Goal: Information Seeking & Learning: Learn about a topic

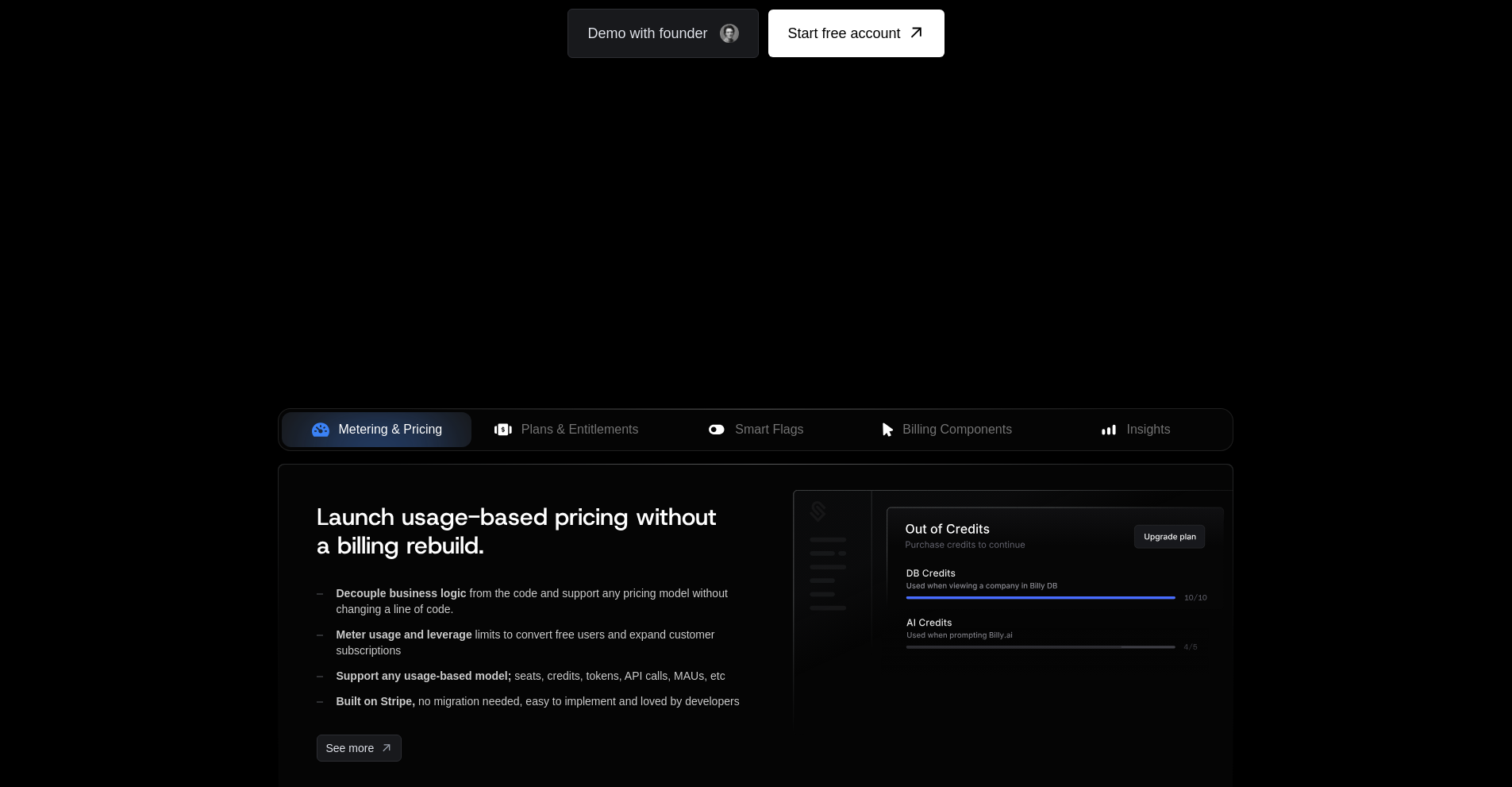
scroll to position [397, 0]
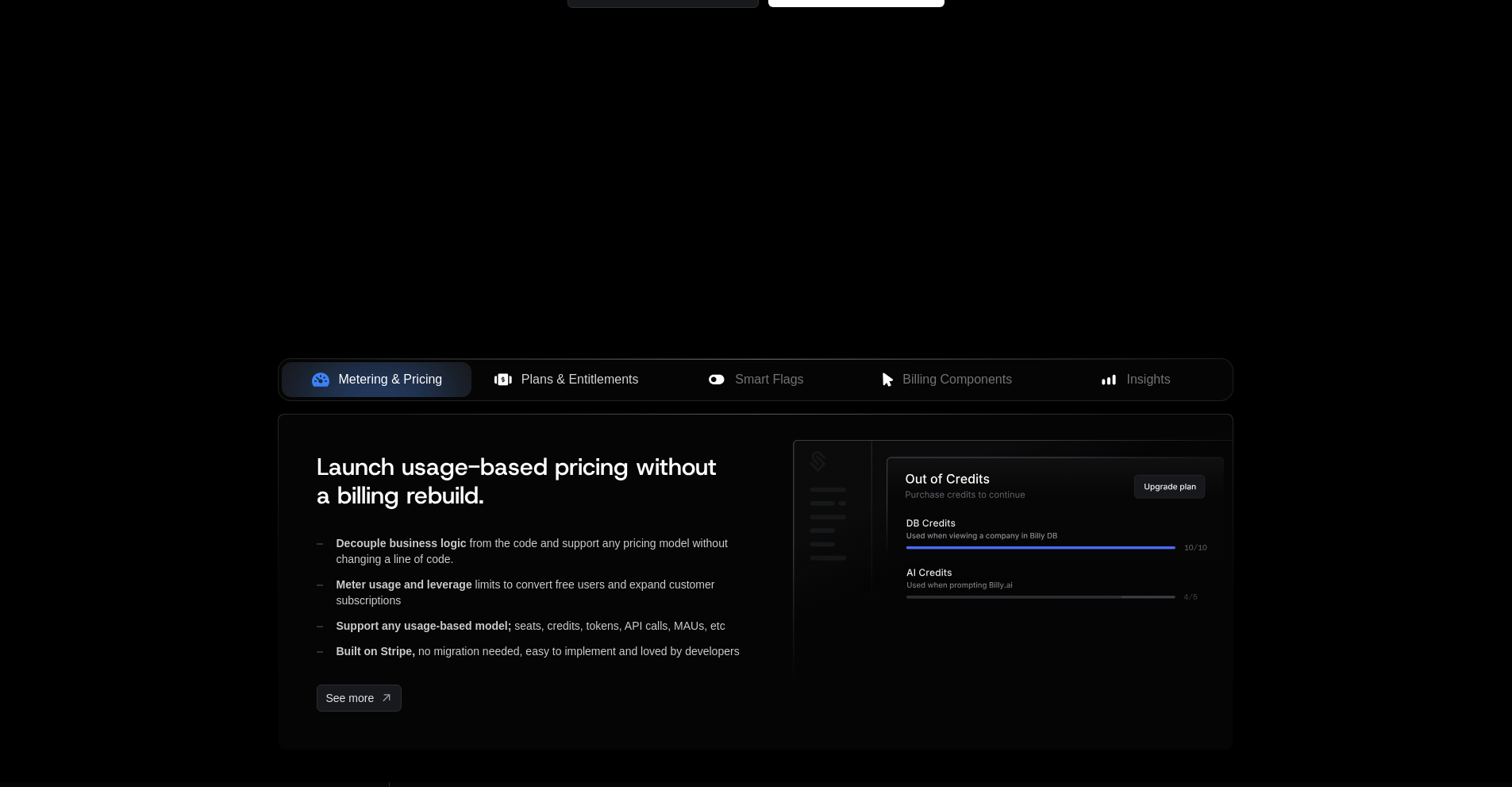
click at [610, 371] on span "Plans & Entitlements" at bounding box center [580, 379] width 117 height 19
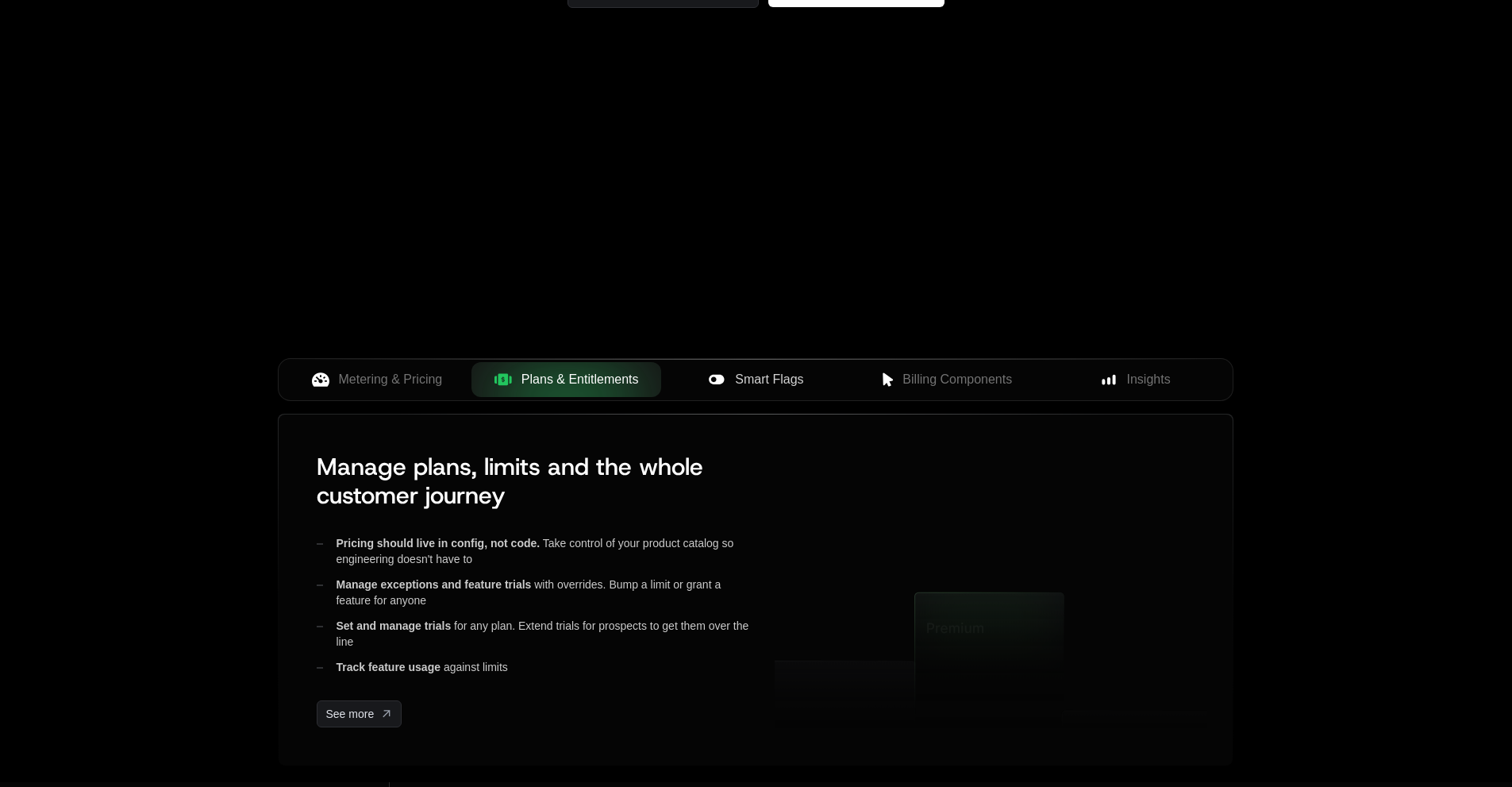
click at [764, 377] on span "Smart Flags" at bounding box center [769, 379] width 69 height 19
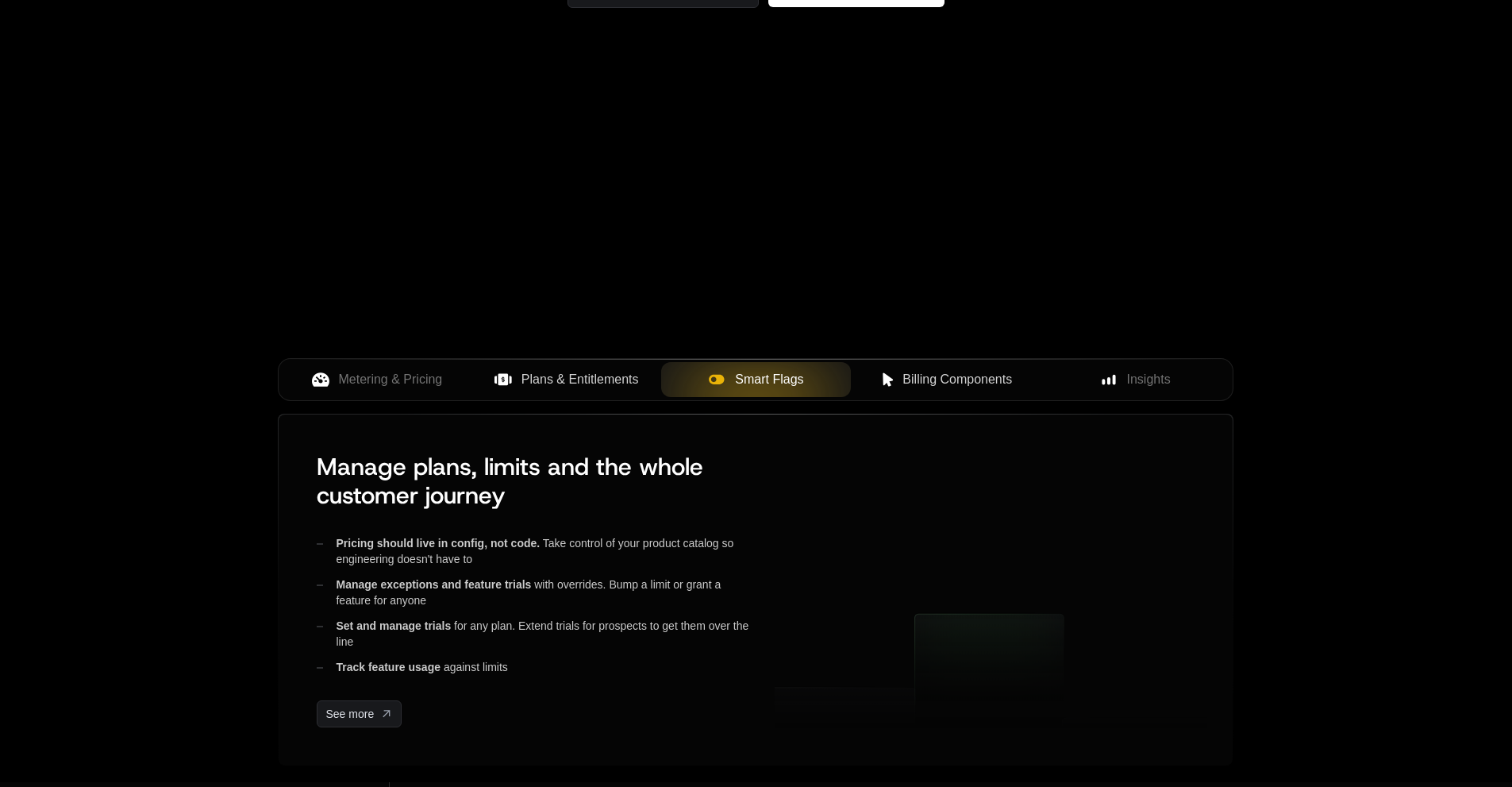
click at [951, 375] on span "Billing Components" at bounding box center [957, 379] width 110 height 19
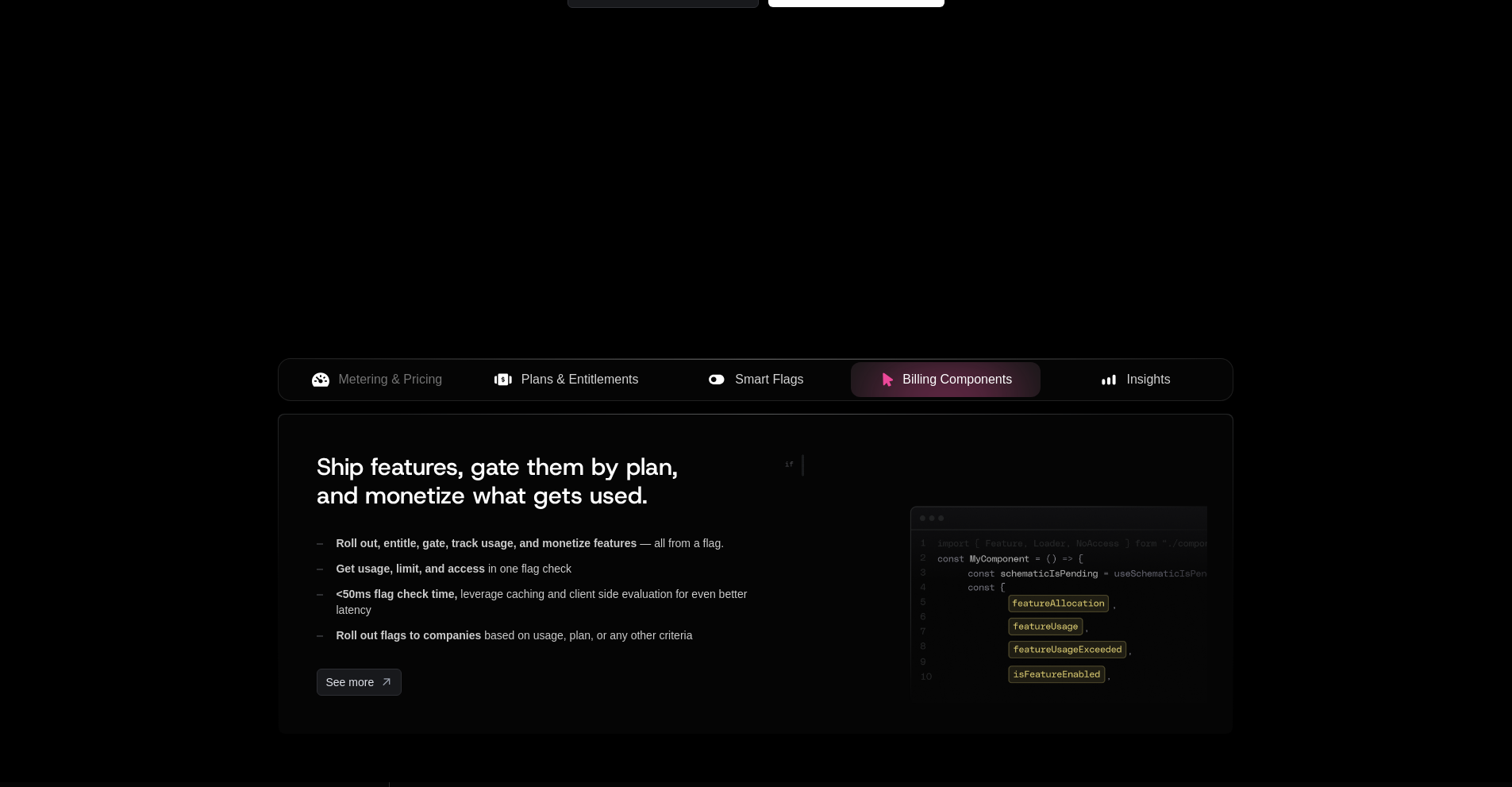
click at [1137, 374] on span "Insights" at bounding box center [1149, 379] width 43 height 19
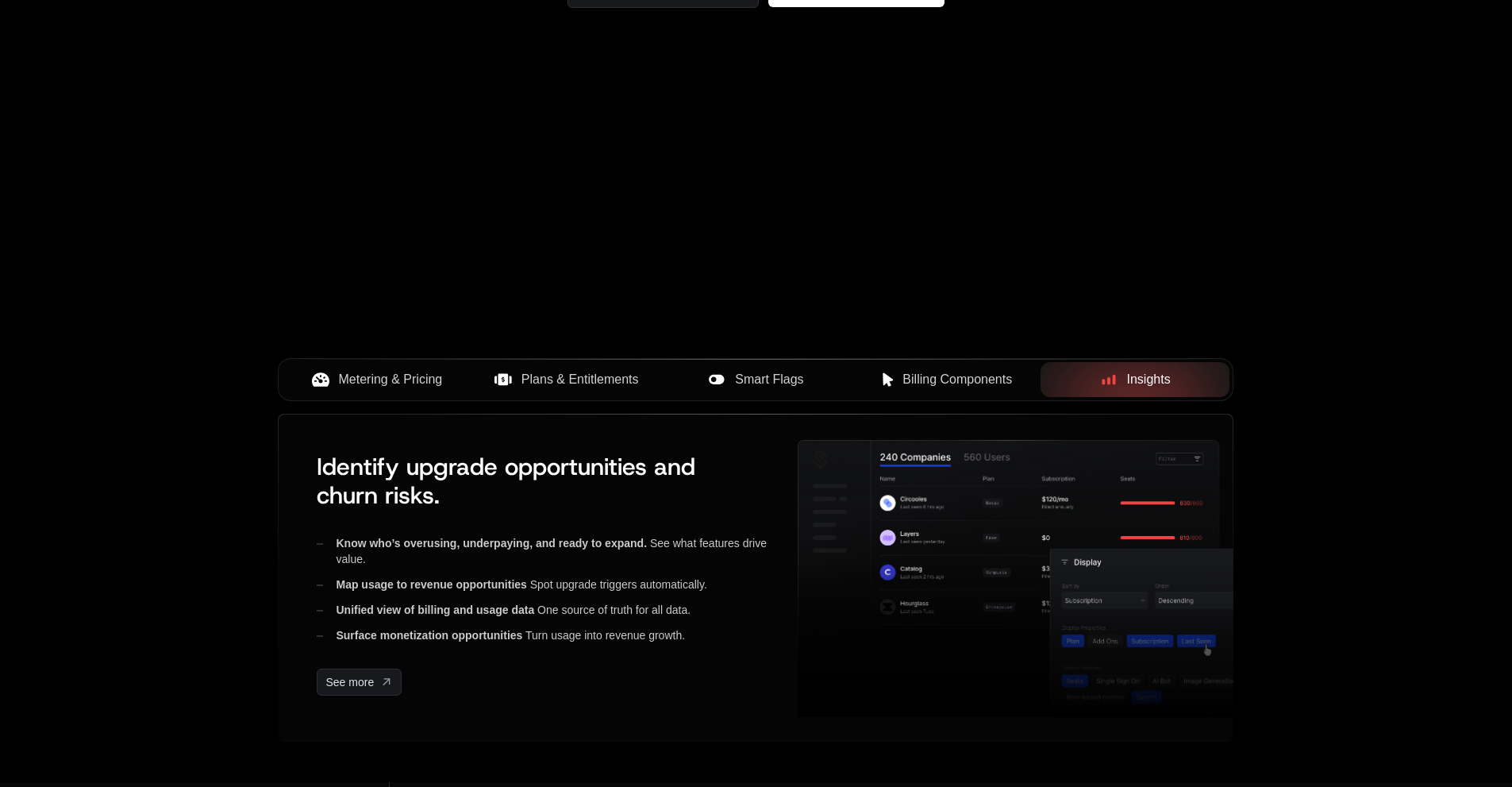
click at [385, 376] on span "Metering & Pricing" at bounding box center [391, 379] width 104 height 19
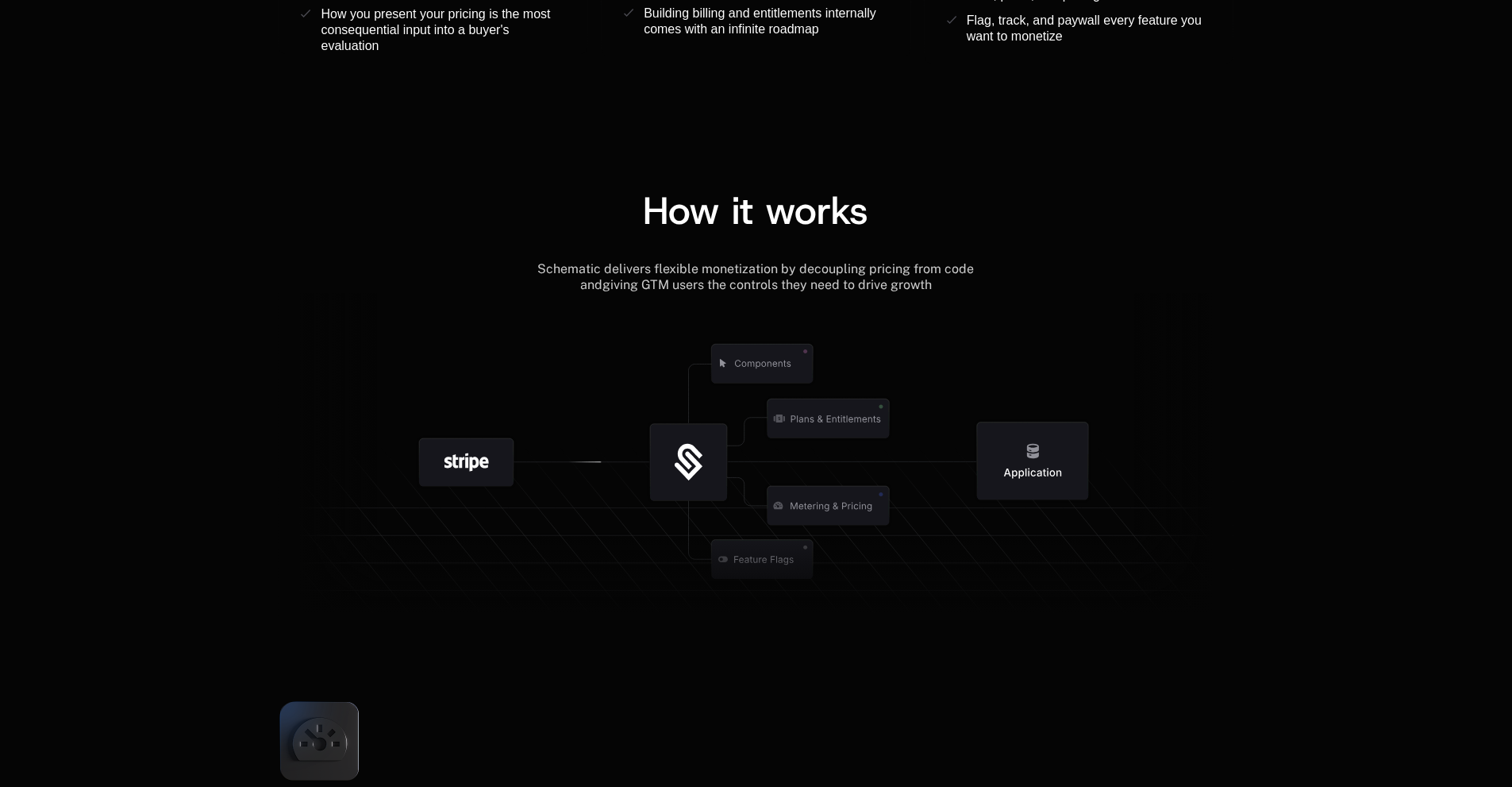
scroll to position [1826, 0]
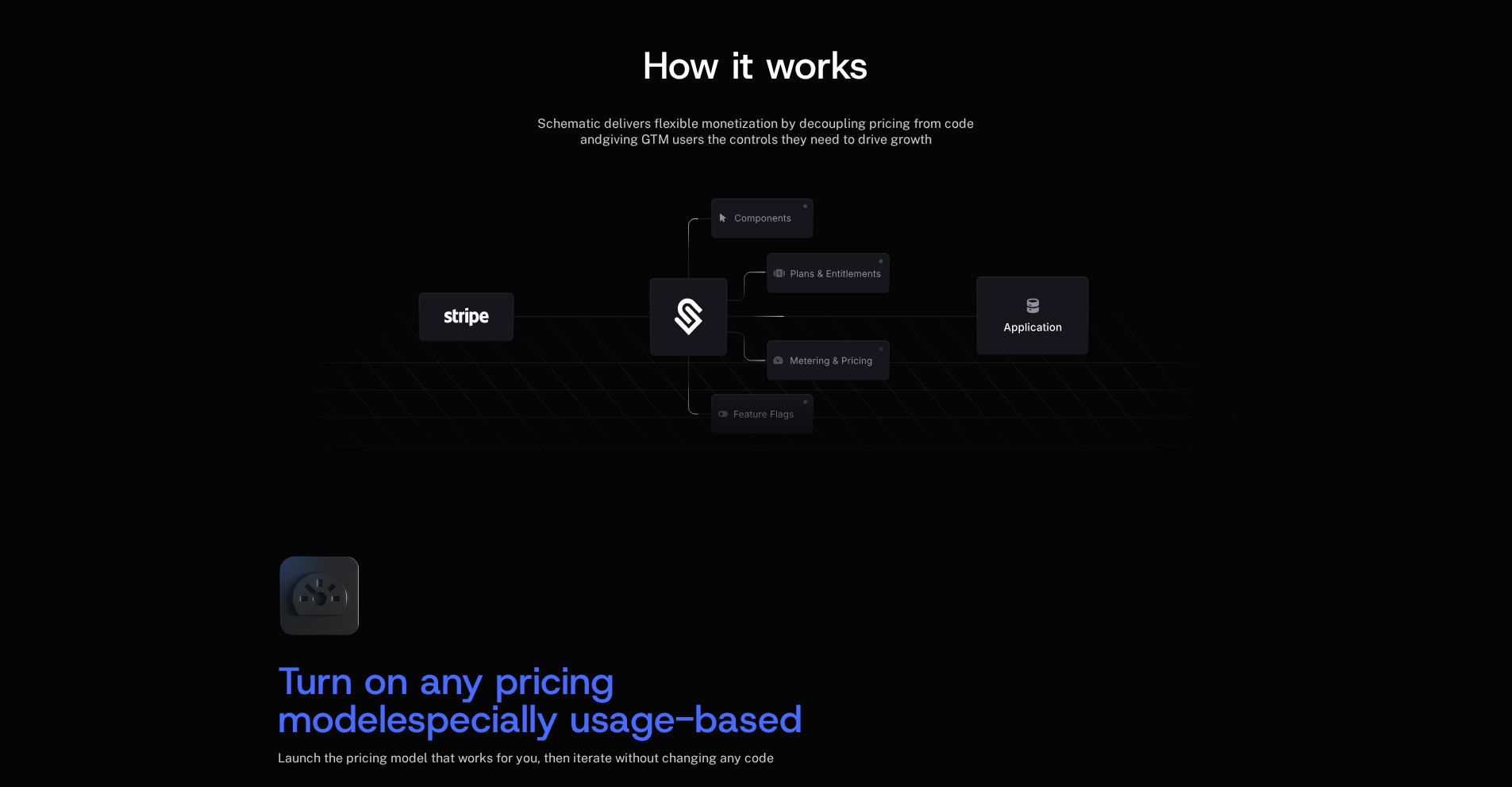
drag, startPoint x: 463, startPoint y: 319, endPoint x: 511, endPoint y: 316, distance: 48.1
click at [511, 316] on g at bounding box center [835, 413] width 1466 height 556
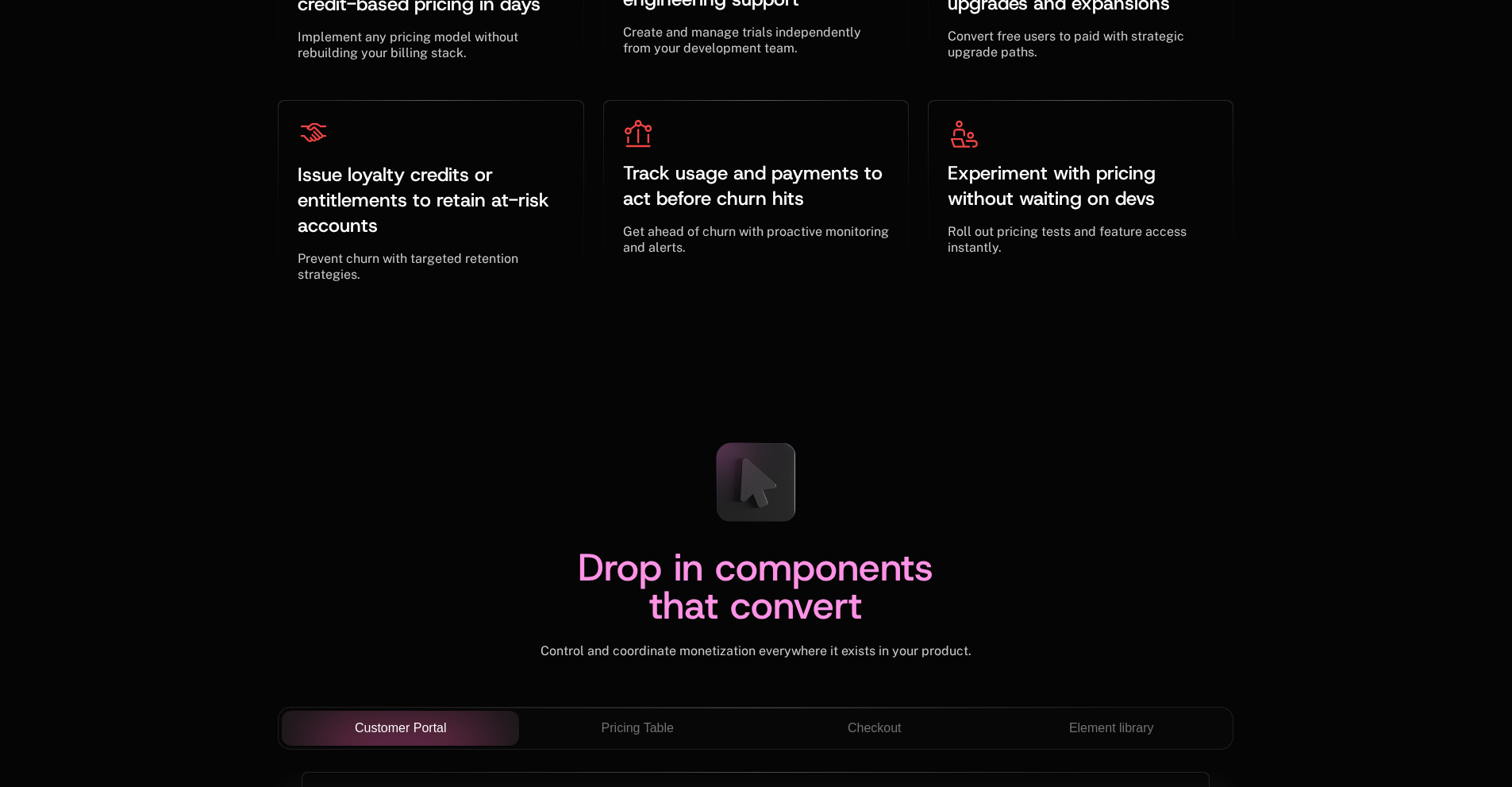
scroll to position [5636, 0]
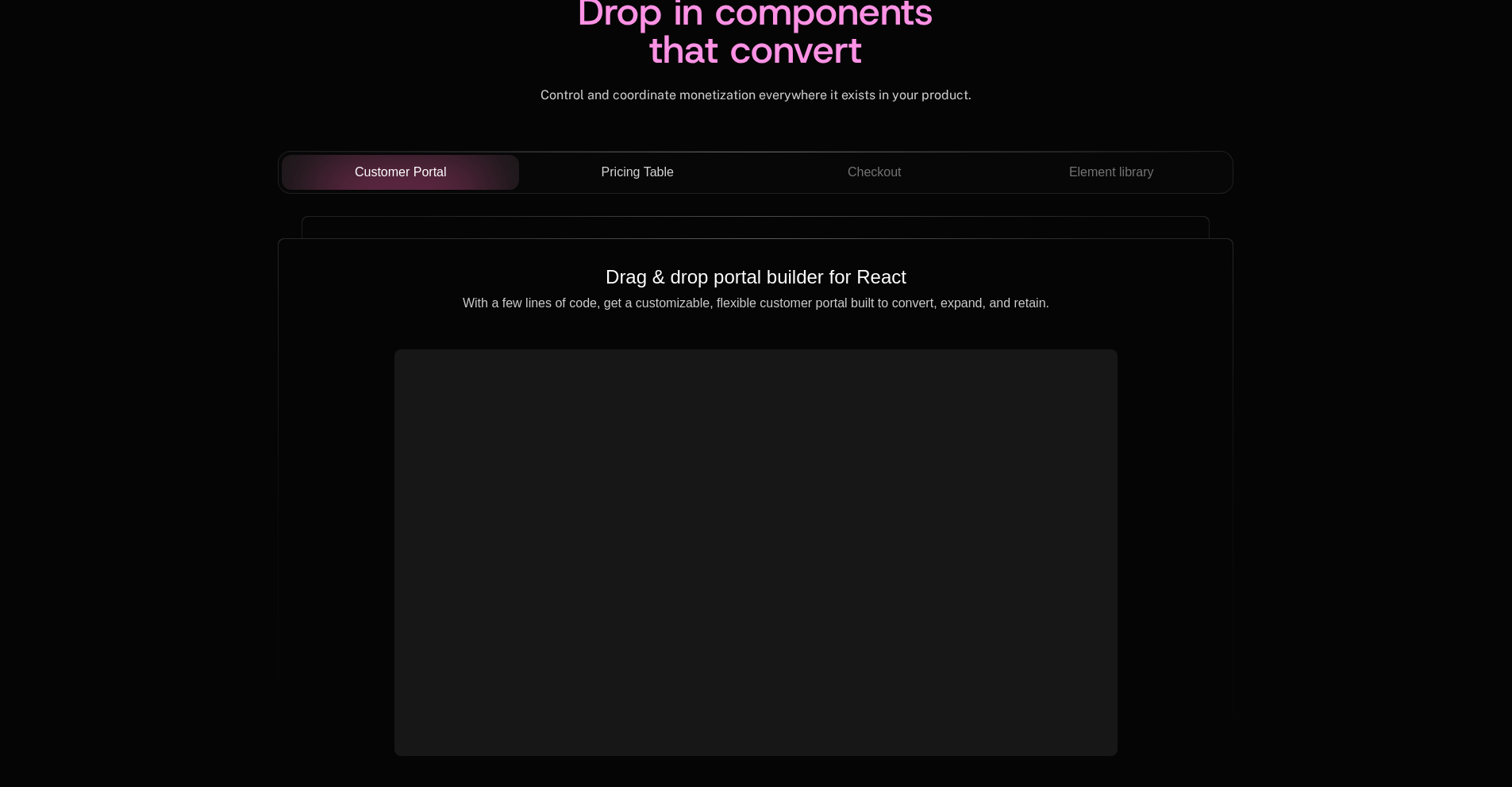
click at [650, 163] on button "Pricing Table" at bounding box center [638, 172] width 238 height 35
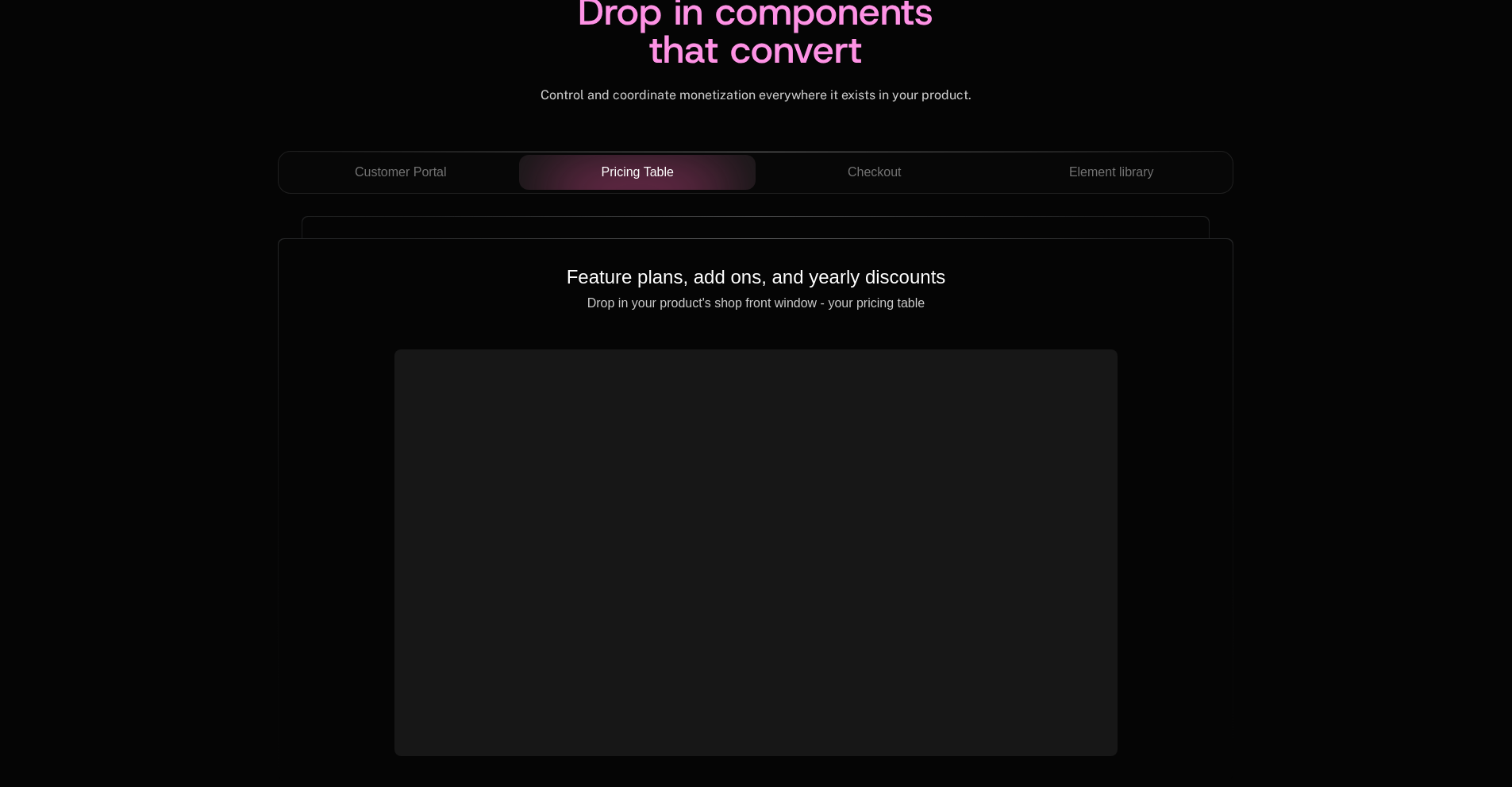
click at [886, 192] on div "Customer Portal Pricing Table Checkout Element library" at bounding box center [755, 171] width 956 height 43
click at [894, 175] on span "Checkout" at bounding box center [875, 172] width 54 height 19
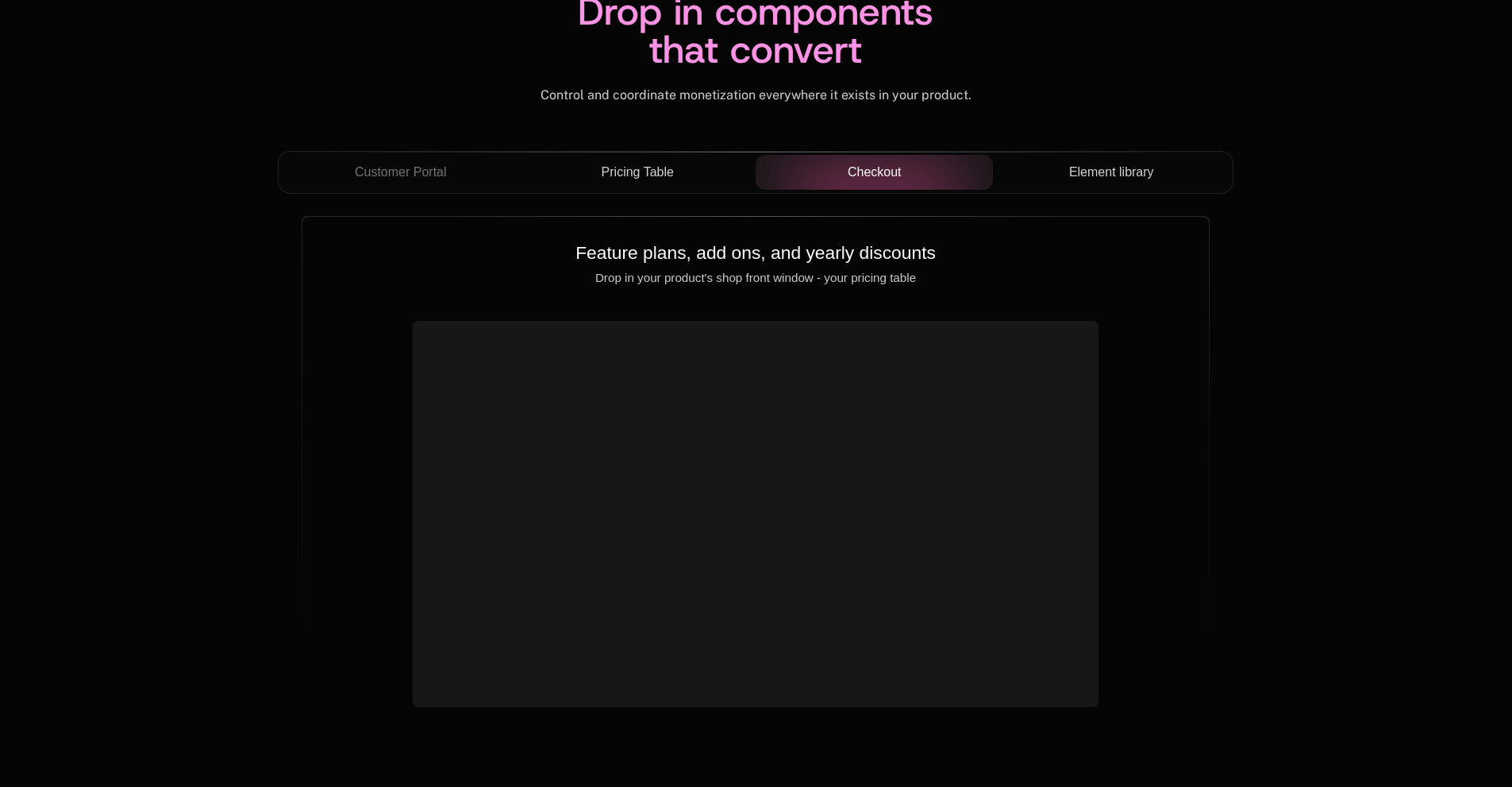
click at [1127, 181] on span "Element library" at bounding box center [1112, 172] width 85 height 19
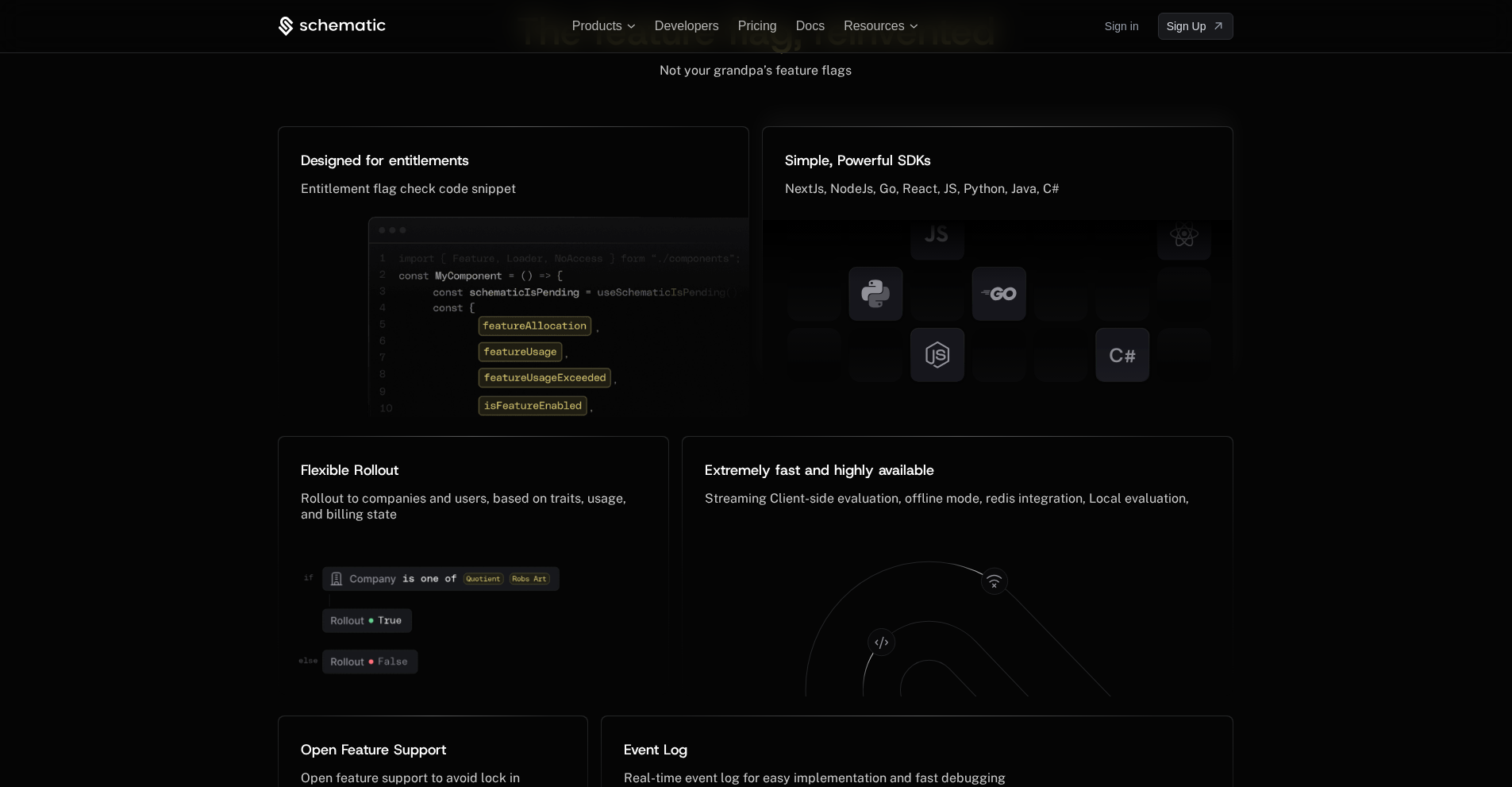
scroll to position [7529, 0]
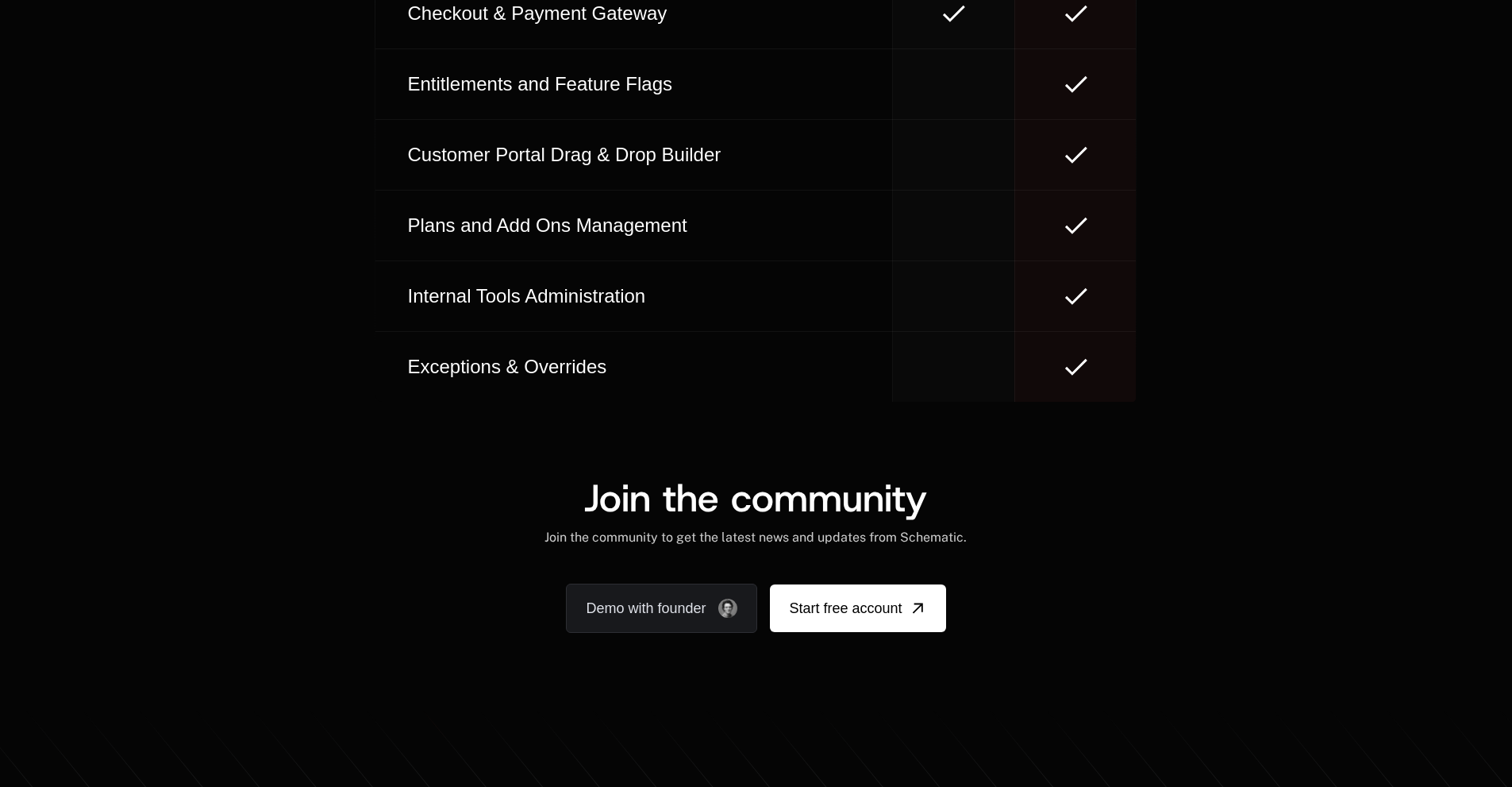
scroll to position [9702, 0]
